Goal: Task Accomplishment & Management: Complete application form

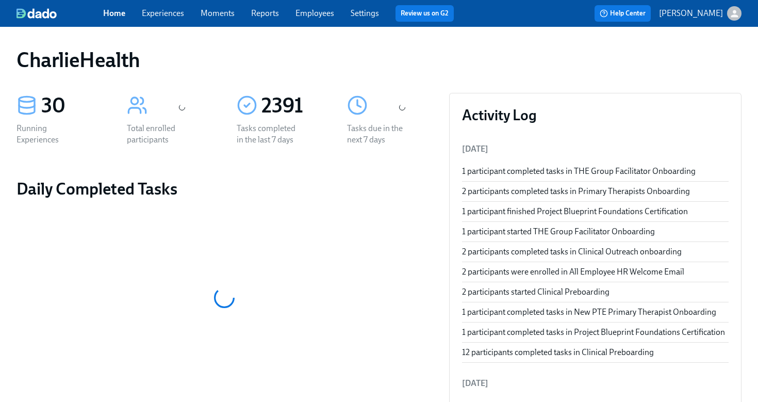
click at [319, 9] on link "Employees" at bounding box center [314, 13] width 39 height 10
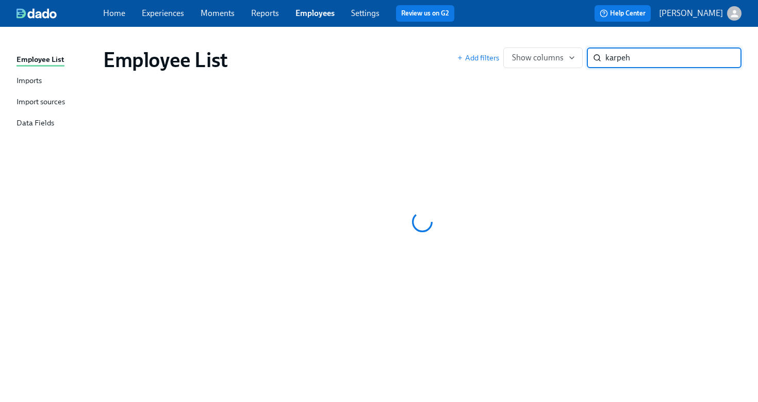
type input "karpeh"
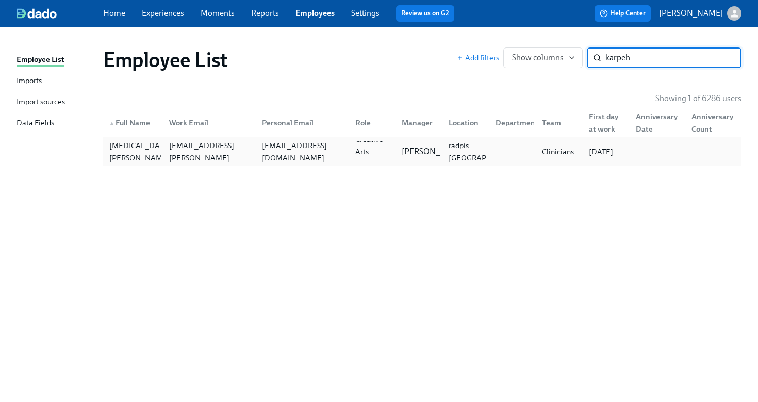
click at [310, 155] on div "[EMAIL_ADDRESS][DOMAIN_NAME]" at bounding box center [302, 151] width 89 height 25
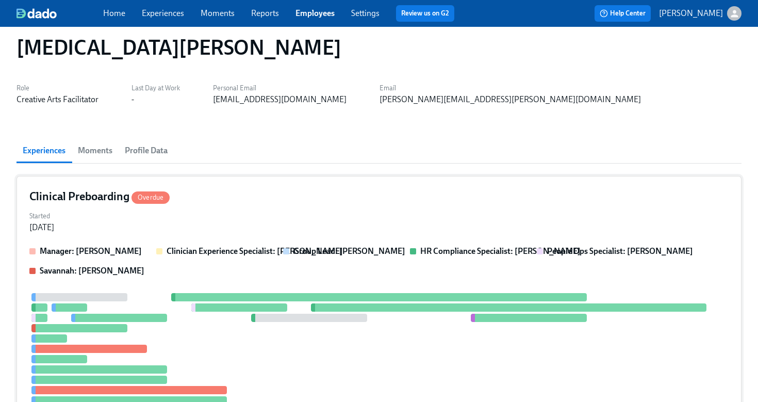
scroll to position [13, 0]
click at [338, 216] on div "Started [DATE]" at bounding box center [378, 220] width 699 height 25
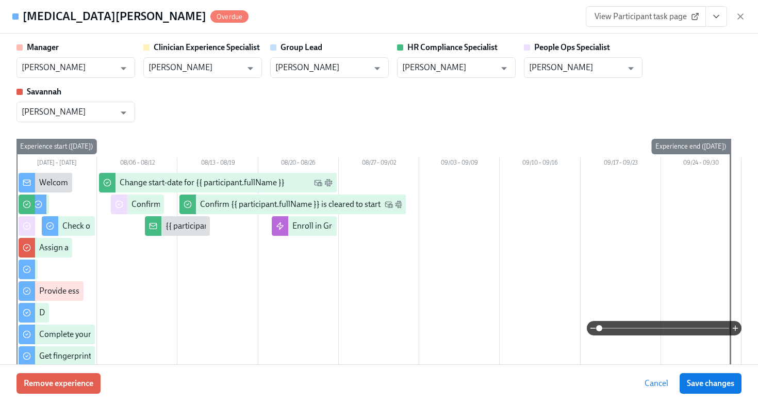
click at [712, 19] on icon "View task page" at bounding box center [716, 16] width 10 height 10
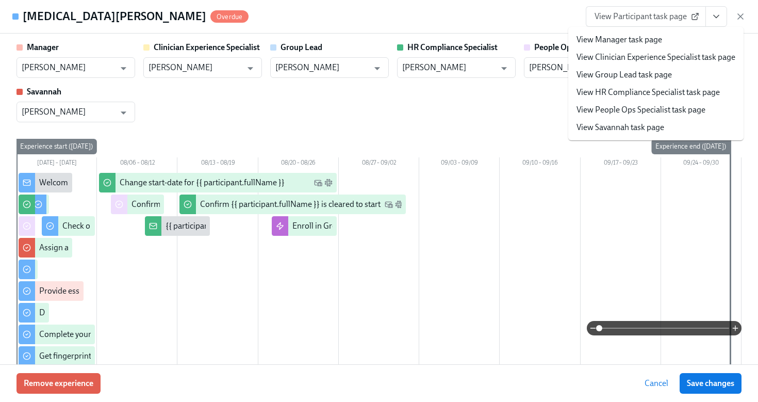
click at [660, 22] on link "View Participant task page" at bounding box center [646, 16] width 120 height 21
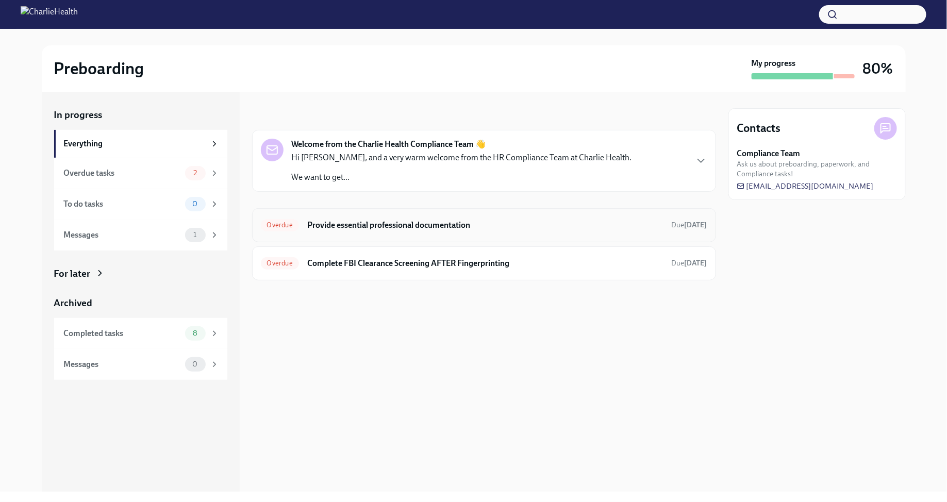
click at [465, 233] on div "Overdue Provide essential professional documentation Due Aug 5th" at bounding box center [484, 225] width 464 height 34
click at [410, 215] on div "Overdue Provide essential professional documentation Due Aug 5th" at bounding box center [484, 225] width 464 height 34
click at [407, 225] on h6 "Provide essential professional documentation" at bounding box center [485, 225] width 356 height 11
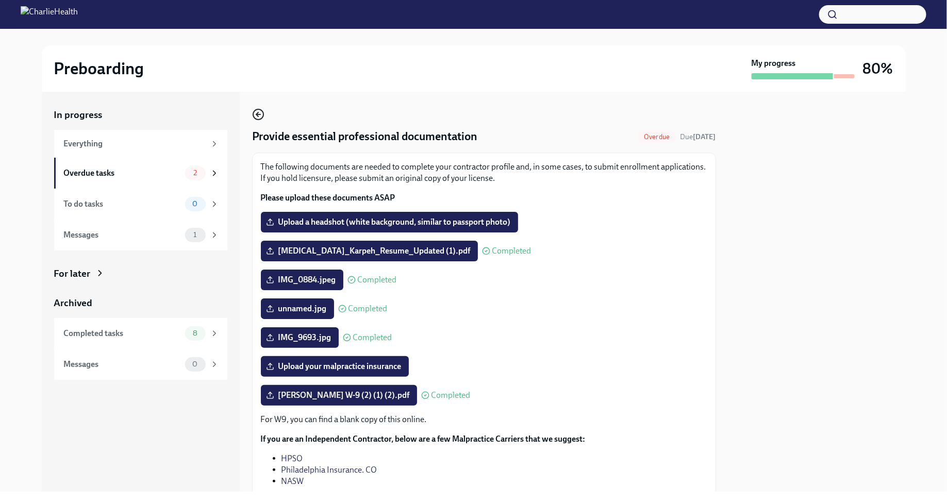
click at [257, 113] on icon "button" at bounding box center [257, 114] width 2 height 4
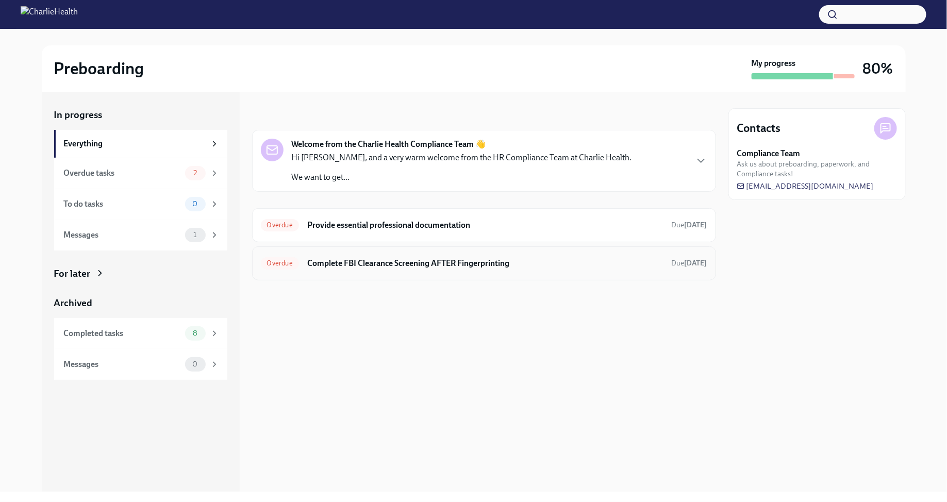
click at [459, 265] on h6 "Complete FBI Clearance Screening AFTER Fingerprinting" at bounding box center [485, 263] width 356 height 11
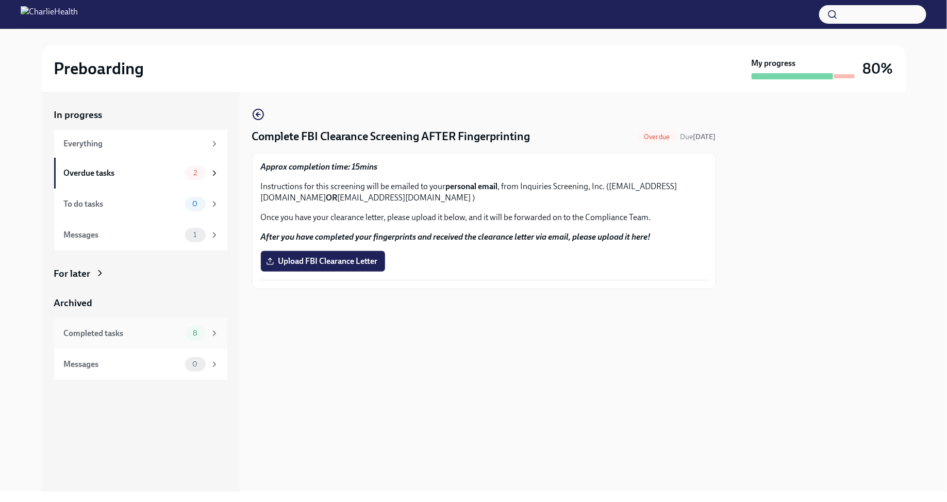
click at [210, 332] on icon at bounding box center [214, 333] width 9 height 9
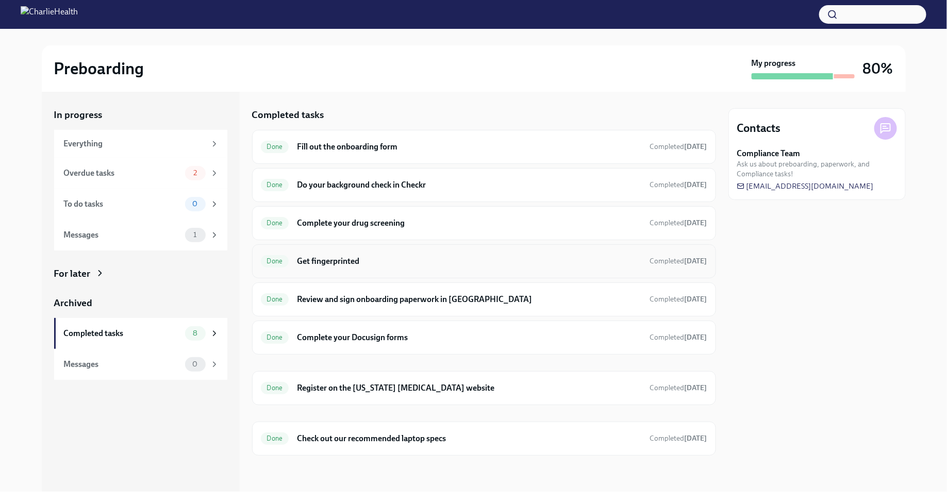
click at [371, 265] on div "Done Get fingerprinted Completed 13 days ago" at bounding box center [484, 261] width 446 height 16
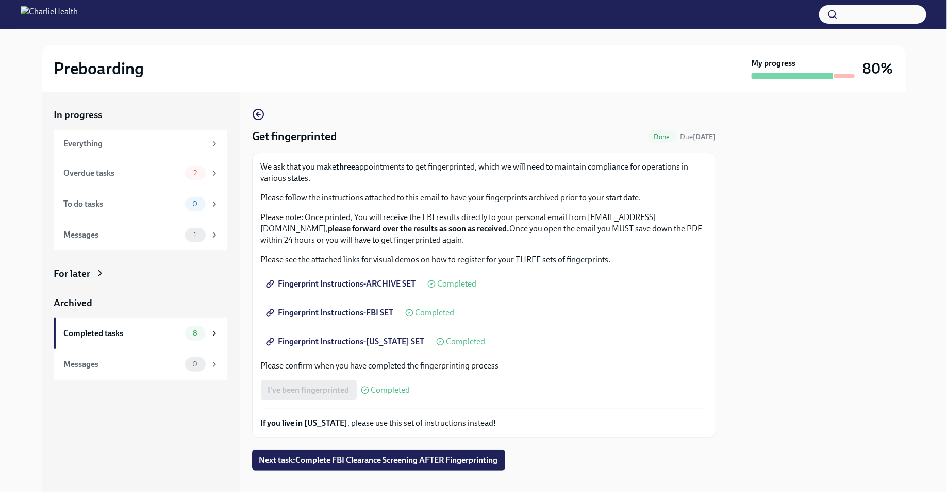
click at [393, 339] on span "Fingerprint Instructions-FLORIDA SET" at bounding box center [346, 342] width 157 height 10
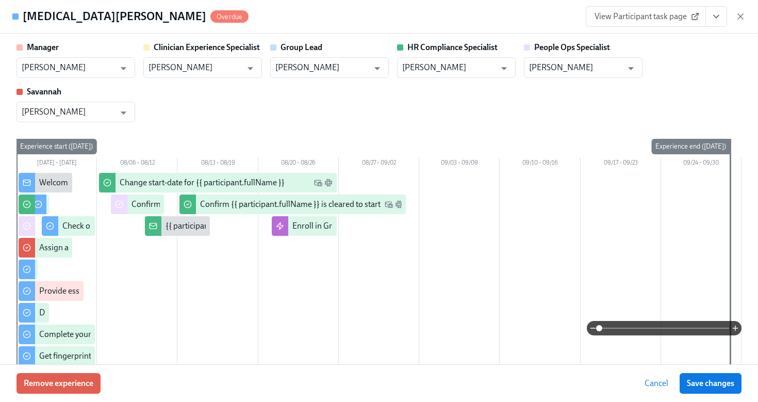
scroll to position [13, 0]
click at [745, 15] on div "Marlissa Karpeh Overdue View Participant task page" at bounding box center [379, 17] width 758 height 34
click at [739, 16] on icon "button" at bounding box center [740, 16] width 10 height 10
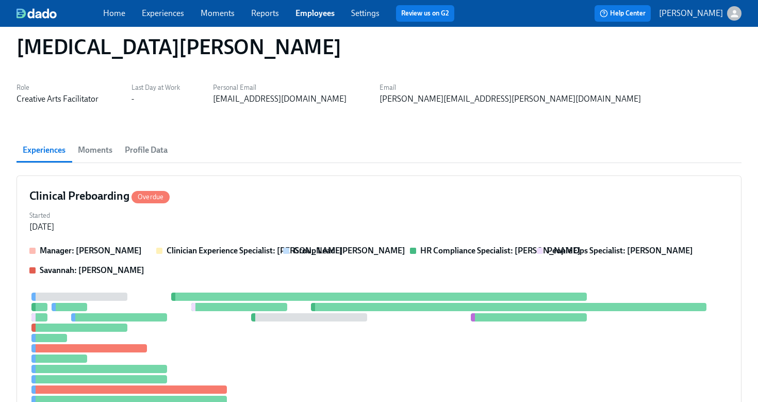
click at [310, 13] on link "Employees" at bounding box center [314, 13] width 39 height 10
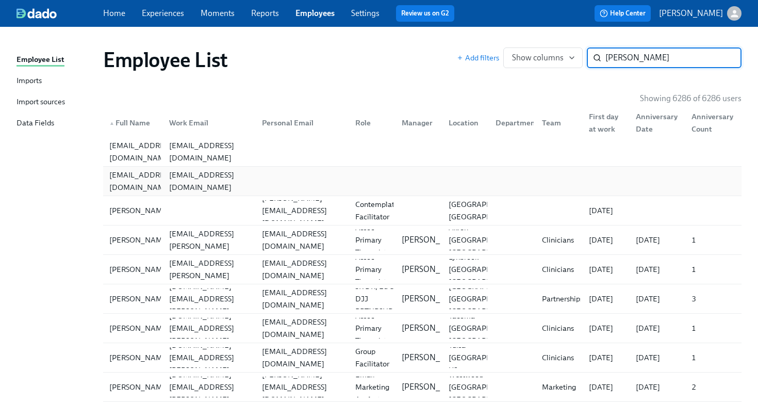
type input "rahel"
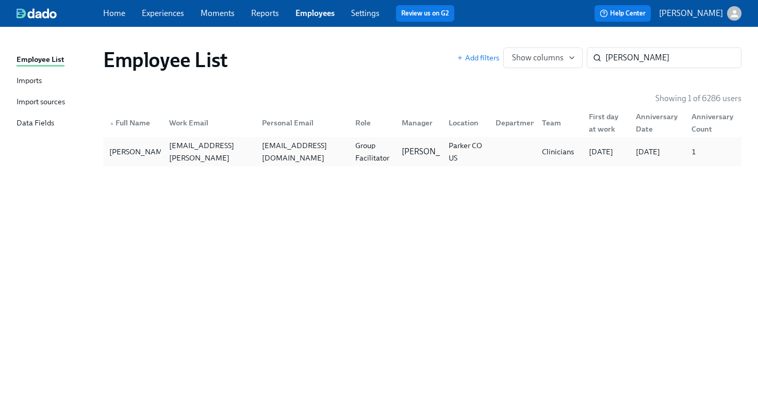
click at [325, 158] on div "rahelted2003@gmail.com" at bounding box center [300, 151] width 93 height 21
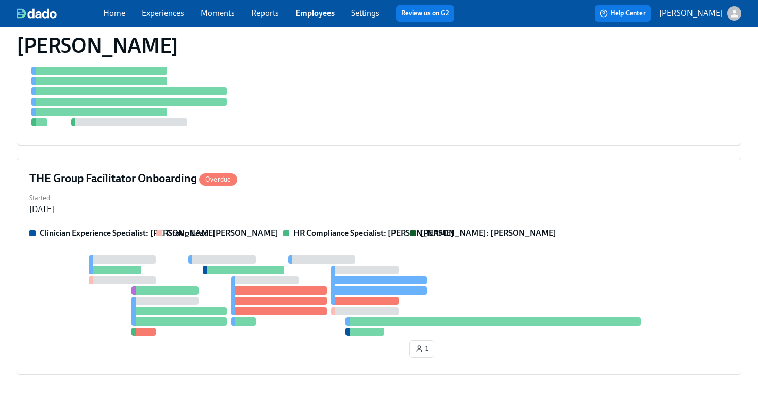
scroll to position [453, 0]
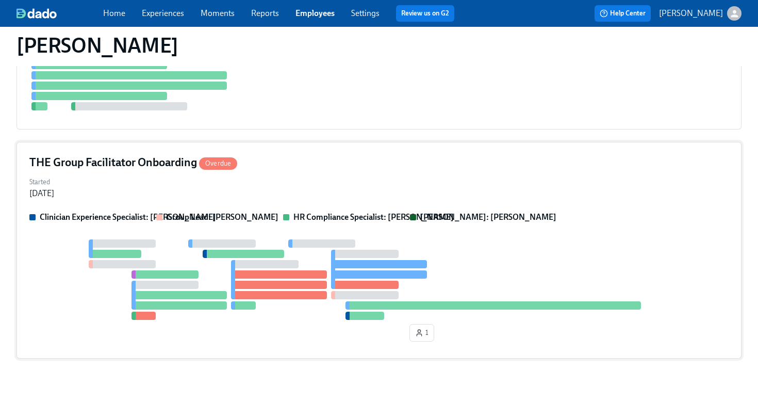
click at [314, 170] on div "THE Group Facilitator Onboarding Overdue Started Aug 01, 2025 Clinician Experie…" at bounding box center [378, 250] width 725 height 216
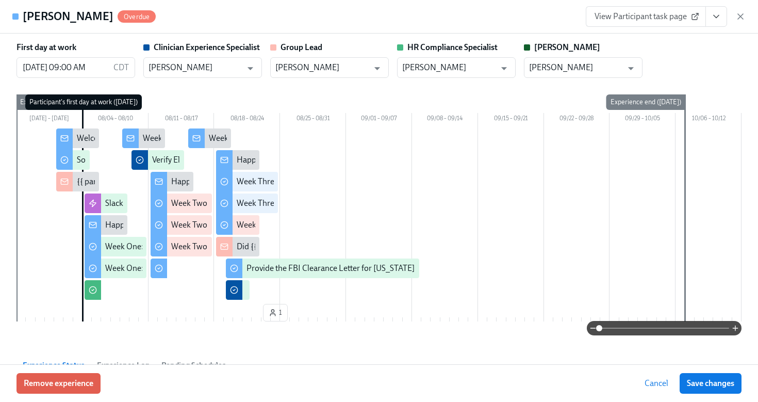
click at [711, 19] on icon "View task page" at bounding box center [716, 16] width 10 height 10
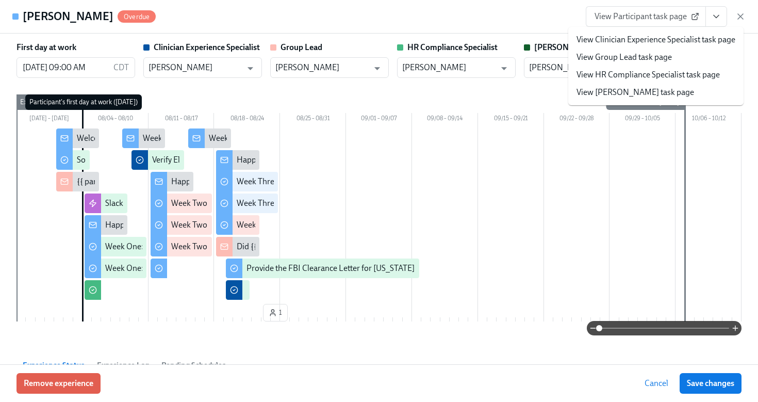
click at [667, 76] on link "View HR Compliance Specialist task page" at bounding box center [647, 74] width 143 height 11
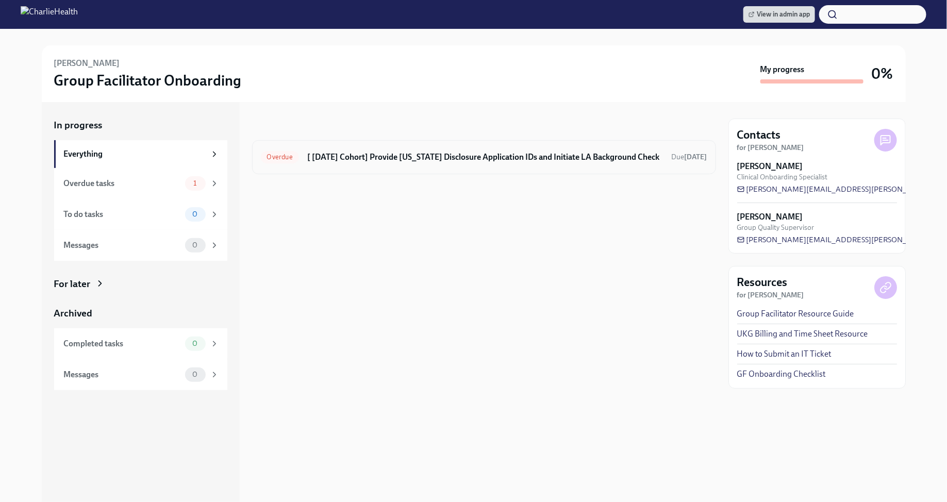
click at [413, 155] on h6 "[ Aug 4th Cohort] Provide Utah Disclosure Application IDs and Initiate LA Backg…" at bounding box center [485, 157] width 356 height 11
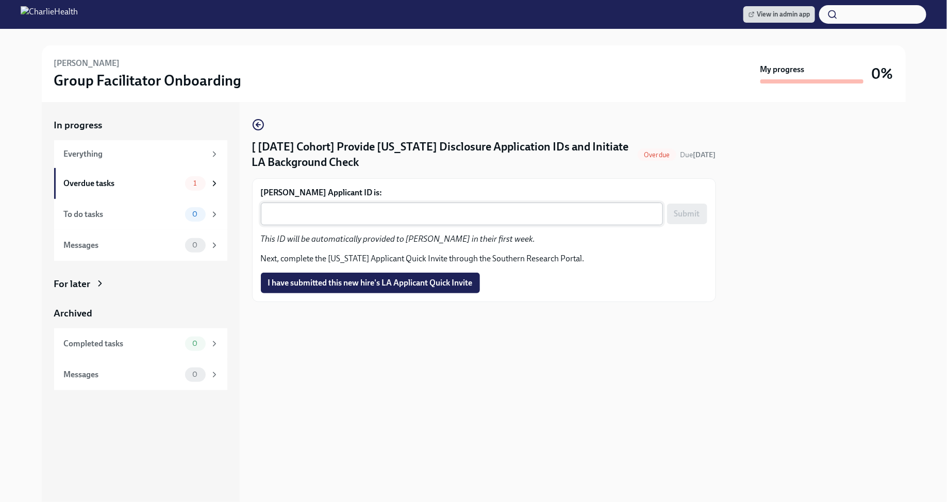
click at [333, 218] on textarea "Rahel Girma's Applicant ID is:" at bounding box center [462, 214] width 390 height 12
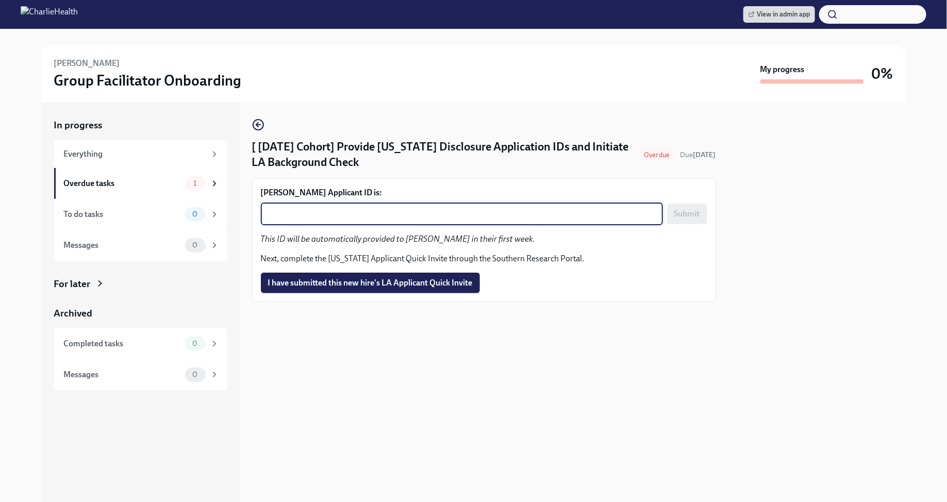
paste textarea "1243777"
type textarea "1243777"
click at [673, 214] on button "Submit" at bounding box center [687, 214] width 40 height 21
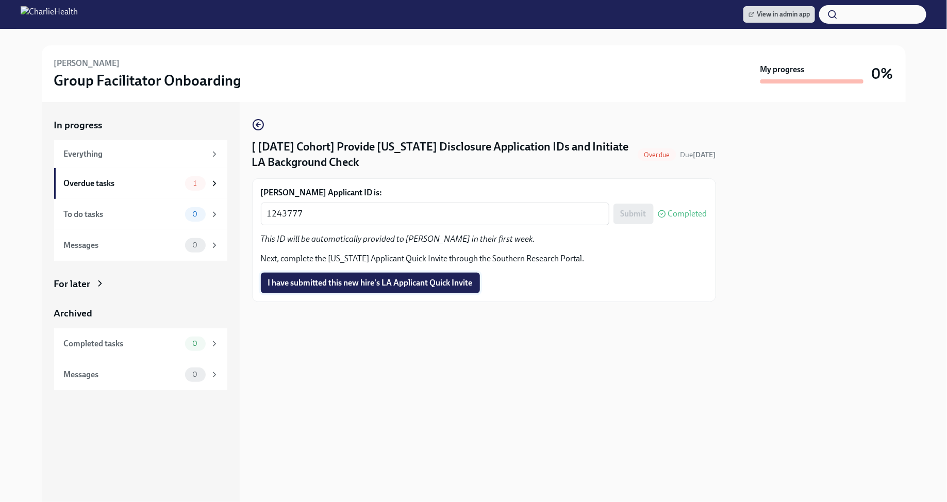
click at [425, 280] on span "I have submitted this new hire's LA Applicant Quick Invite" at bounding box center [370, 283] width 205 height 10
